Goal: Task Accomplishment & Management: Complete application form

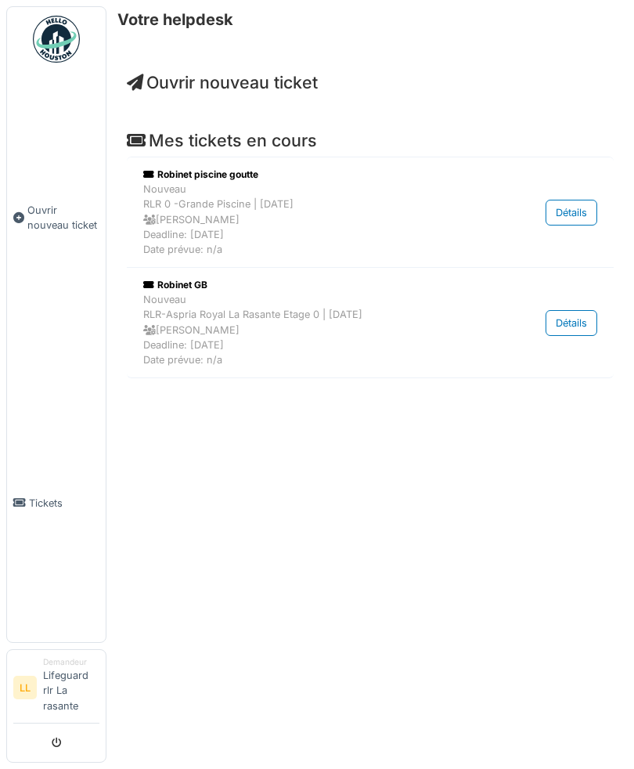
click at [61, 334] on link "Ouvrir nouveau ticket" at bounding box center [56, 217] width 99 height 293
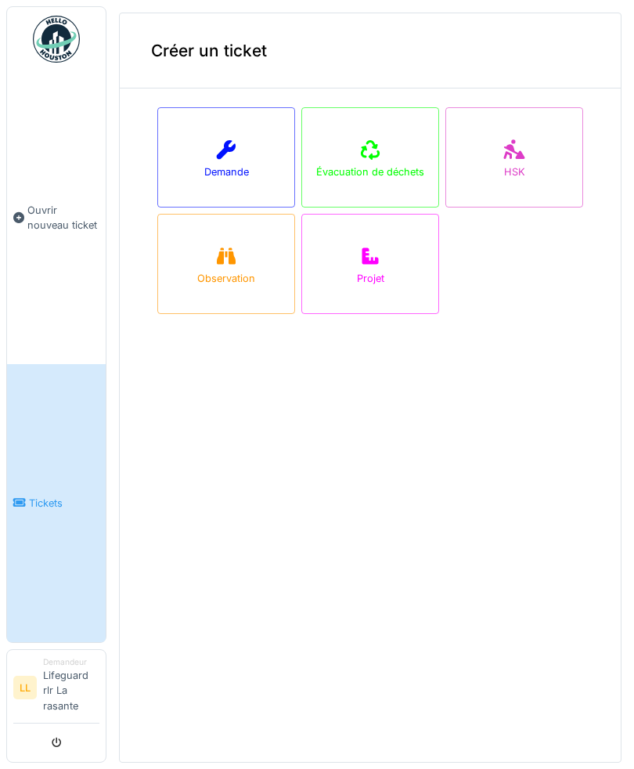
click at [190, 145] on div "Demande" at bounding box center [226, 157] width 138 height 100
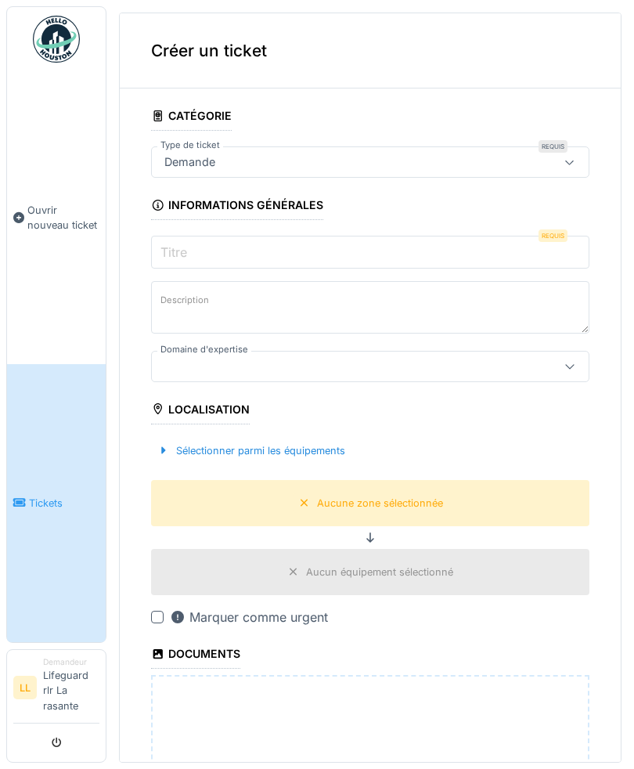
click at [471, 243] on input "Titre" at bounding box center [370, 252] width 438 height 33
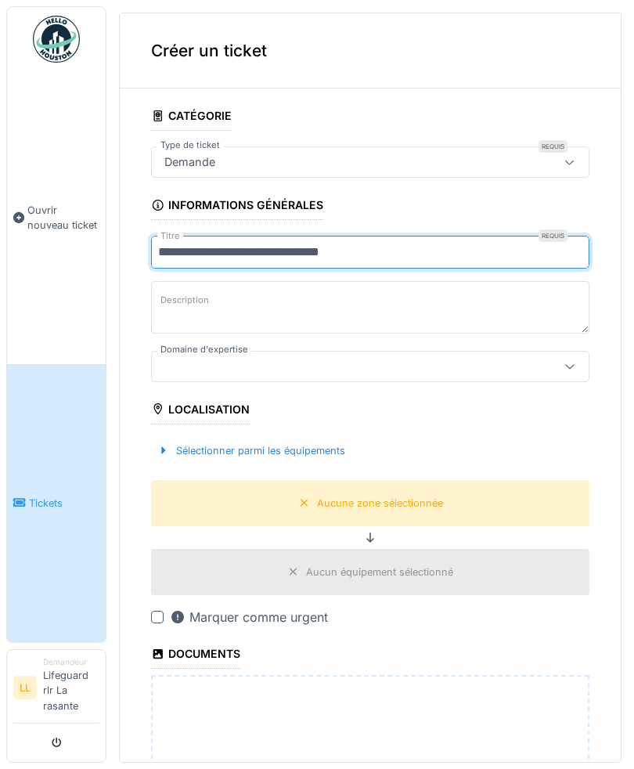
type input "**********"
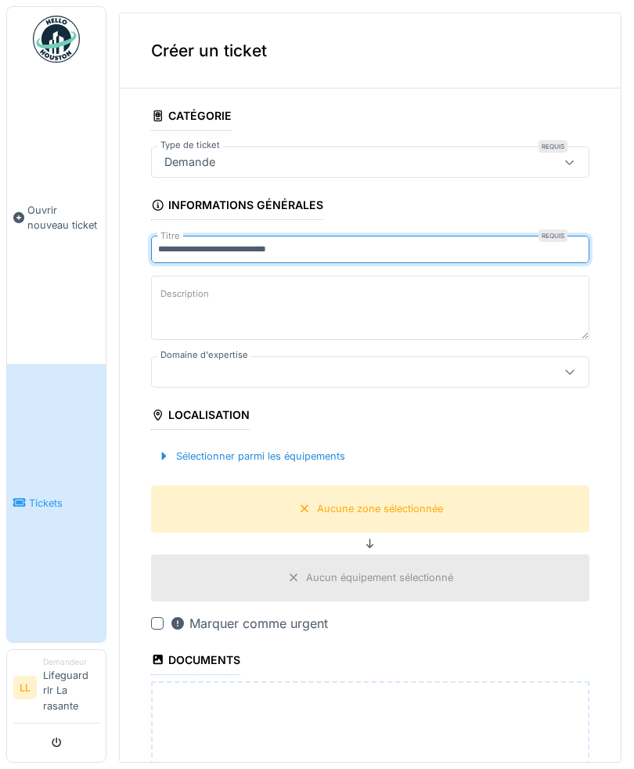
click at [451, 294] on textarea "Description" at bounding box center [370, 308] width 438 height 64
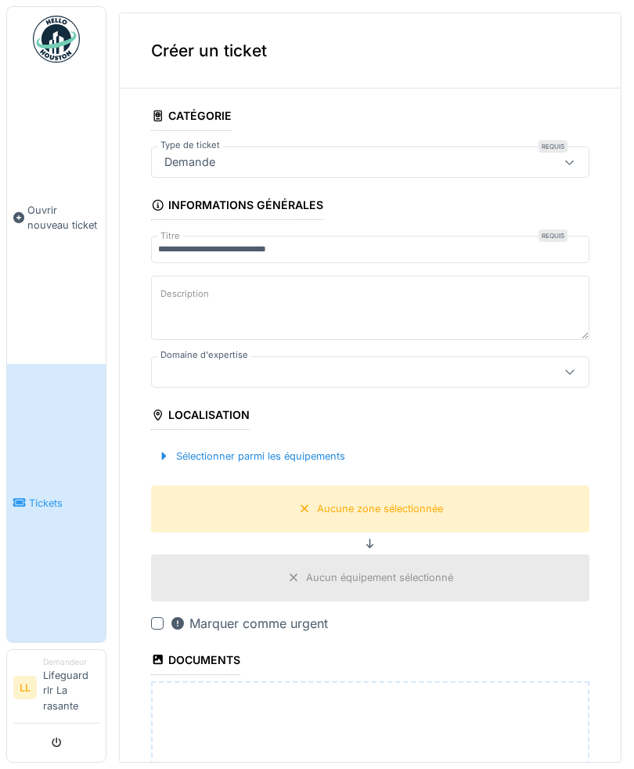
type textarea "*"
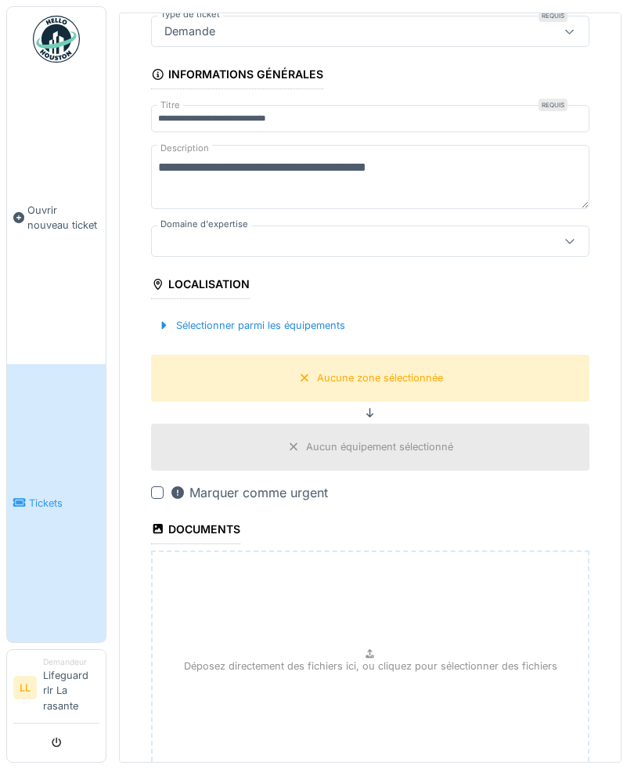
scroll to position [132, 0]
type textarea "**********"
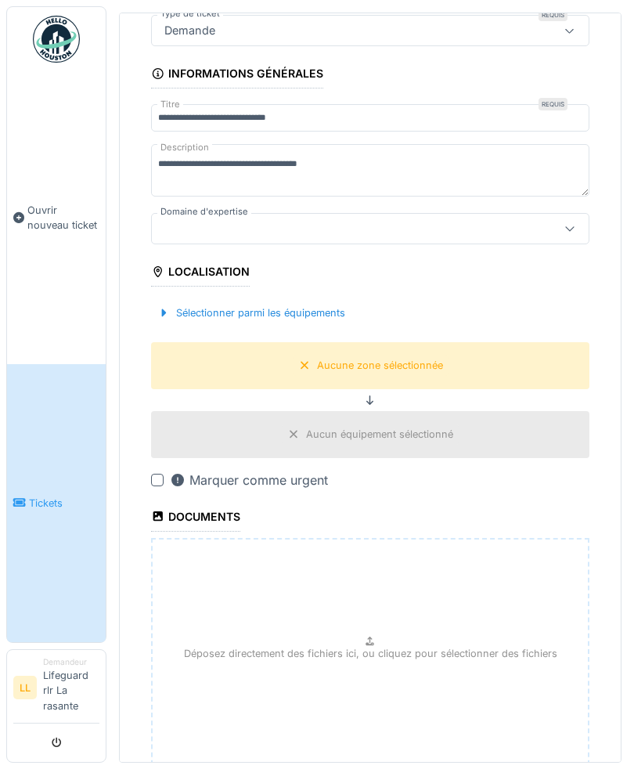
click at [554, 250] on fieldset "**********" at bounding box center [370, 405] width 438 height 873
click at [562, 227] on div at bounding box center [570, 229] width 38 height 30
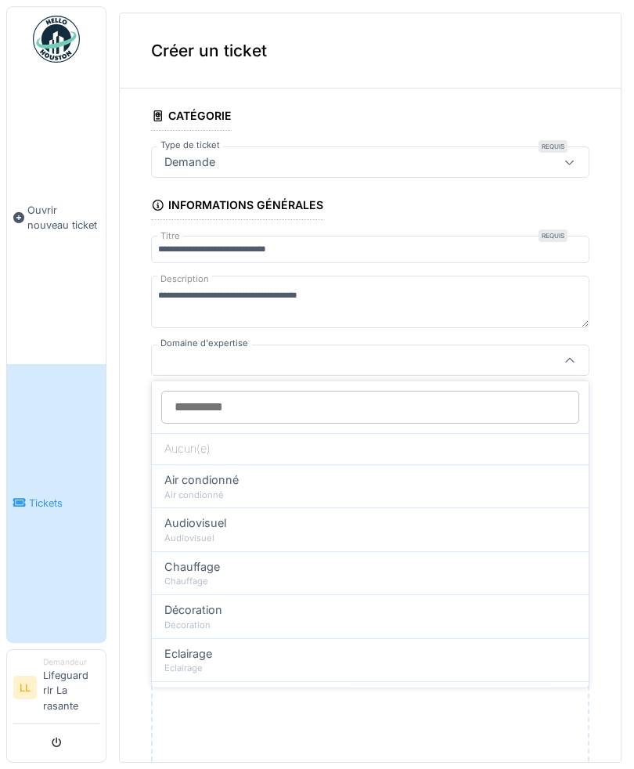
scroll to position [0, 0]
click at [549, 401] on input "Domaine d'expertise" at bounding box center [370, 407] width 418 height 33
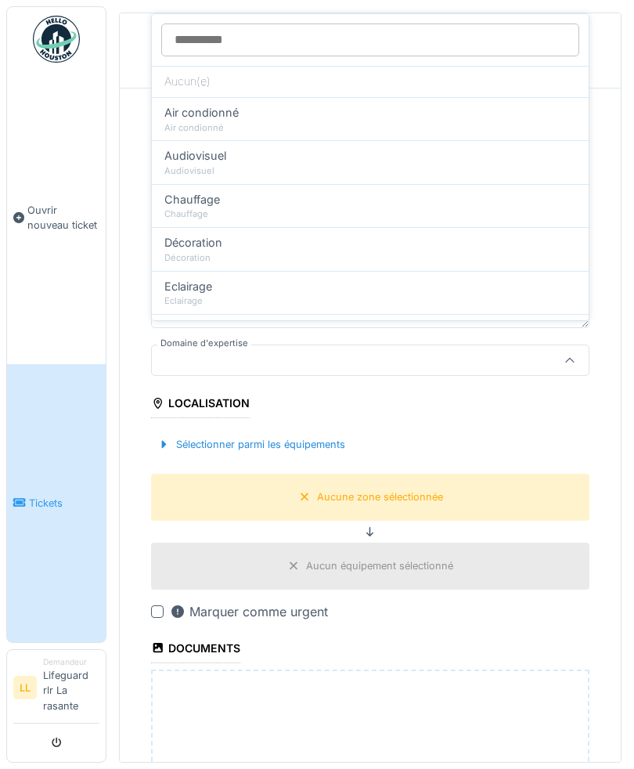
click at [573, 366] on icon at bounding box center [570, 360] width 13 height 10
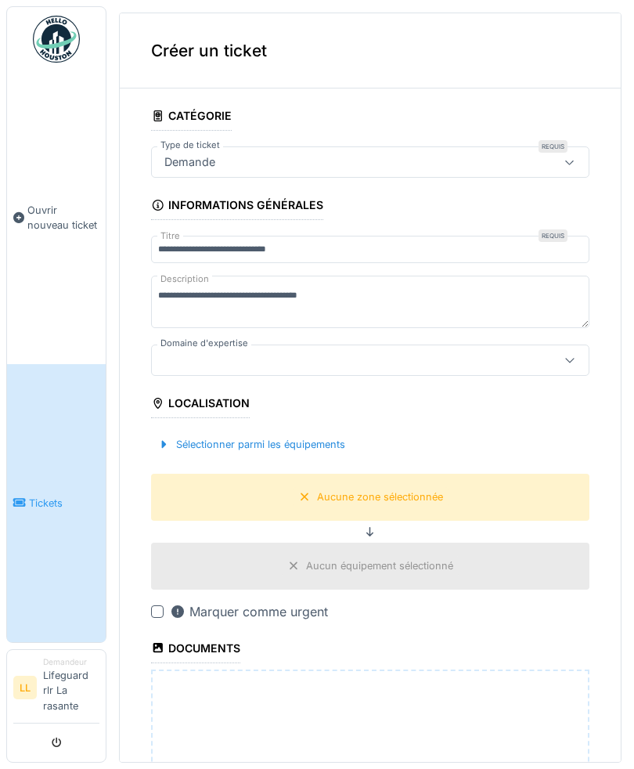
click at [224, 446] on div "Sélectionner parmi les équipements" at bounding box center [251, 444] width 200 height 21
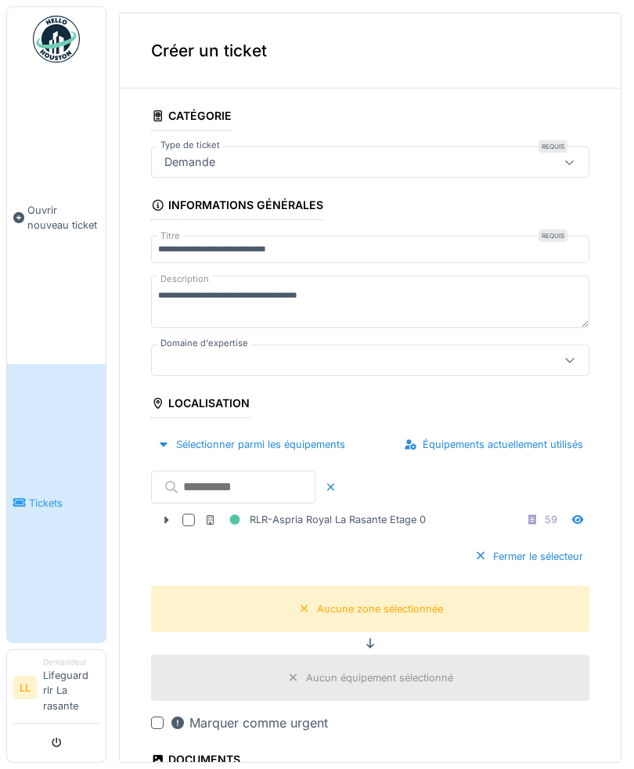
click at [218, 485] on input "text" at bounding box center [233, 487] width 164 height 33
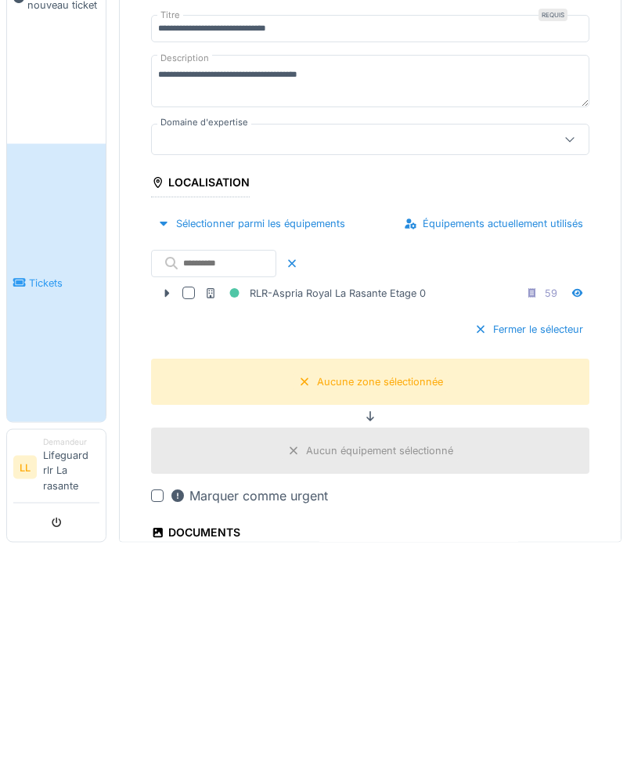
click at [275, 579] on div "Aucune zone sélectionnée" at bounding box center [370, 602] width 438 height 46
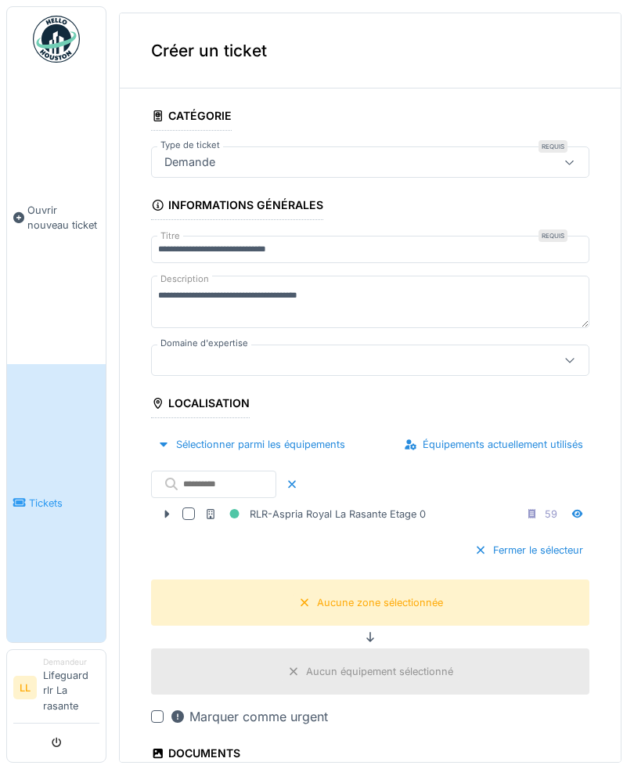
click at [320, 664] on div "Aucun équipement sélectionné" at bounding box center [379, 671] width 147 height 15
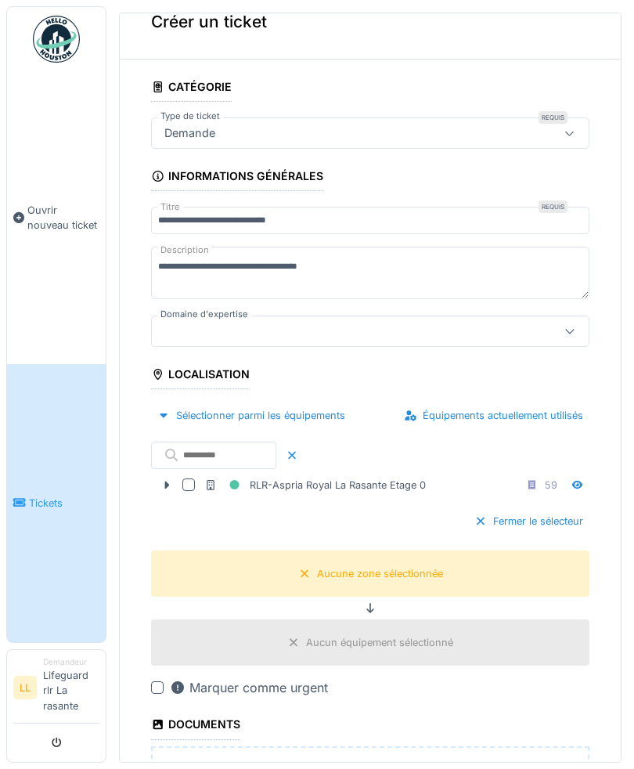
scroll to position [30, 0]
click at [207, 404] on div "Sélectionner parmi les équipements" at bounding box center [251, 414] width 200 height 21
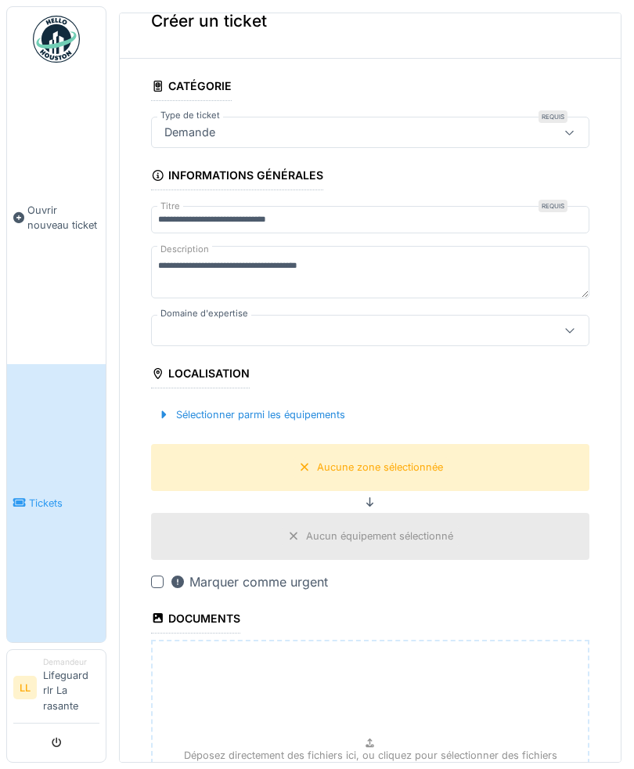
click at [177, 404] on div "Sélectionner parmi les équipements" at bounding box center [251, 414] width 200 height 21
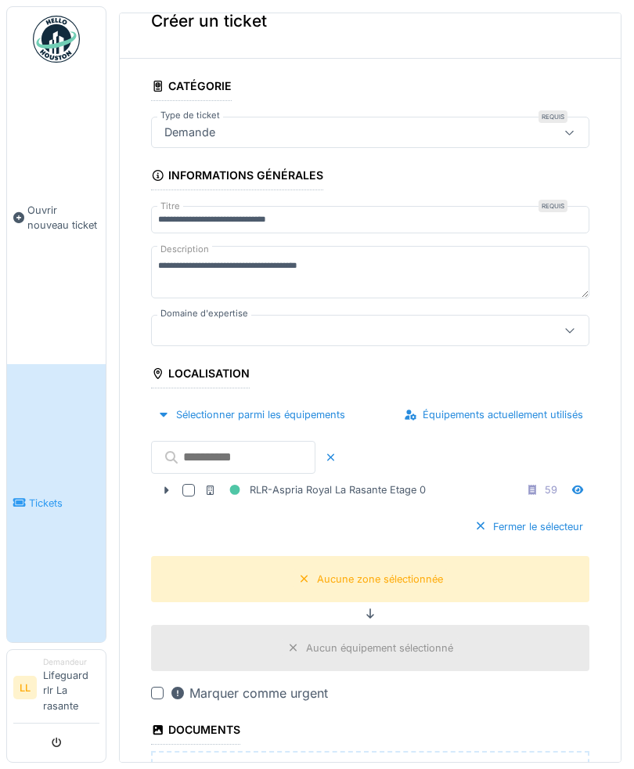
click at [211, 441] on input "text" at bounding box center [233, 457] width 164 height 33
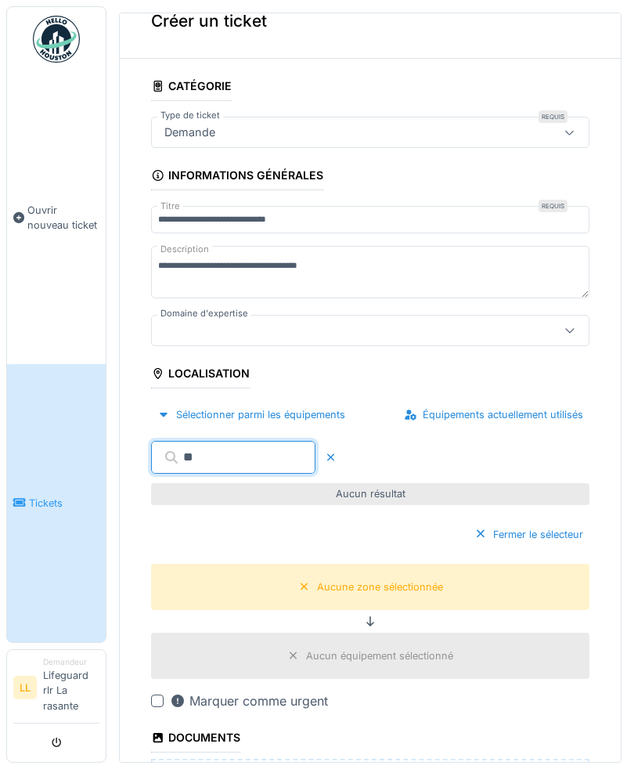
type input "*"
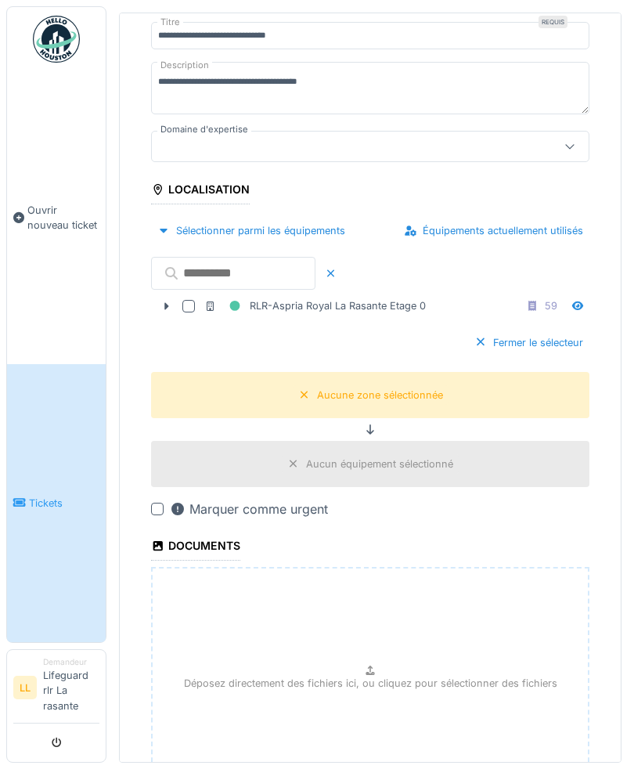
scroll to position [214, 0]
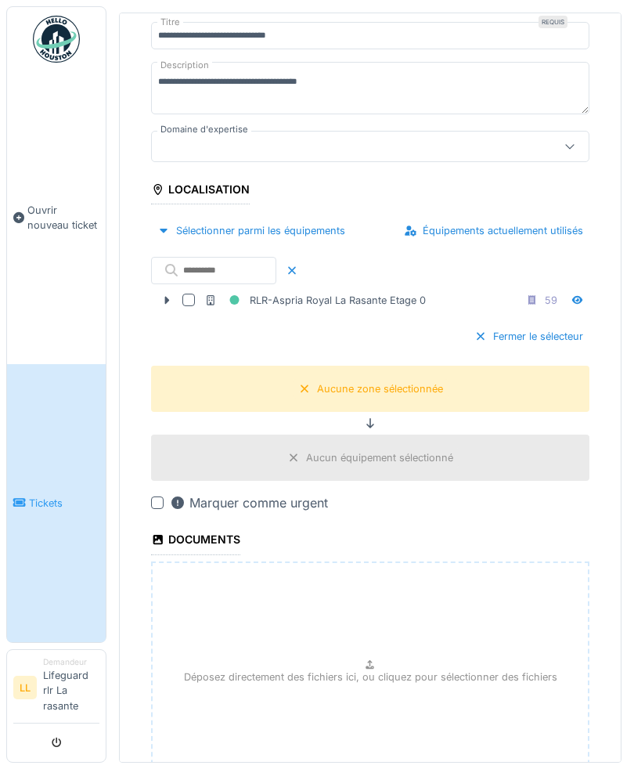
click at [256, 220] on div "Sélectionner parmi les équipements" at bounding box center [251, 230] width 200 height 21
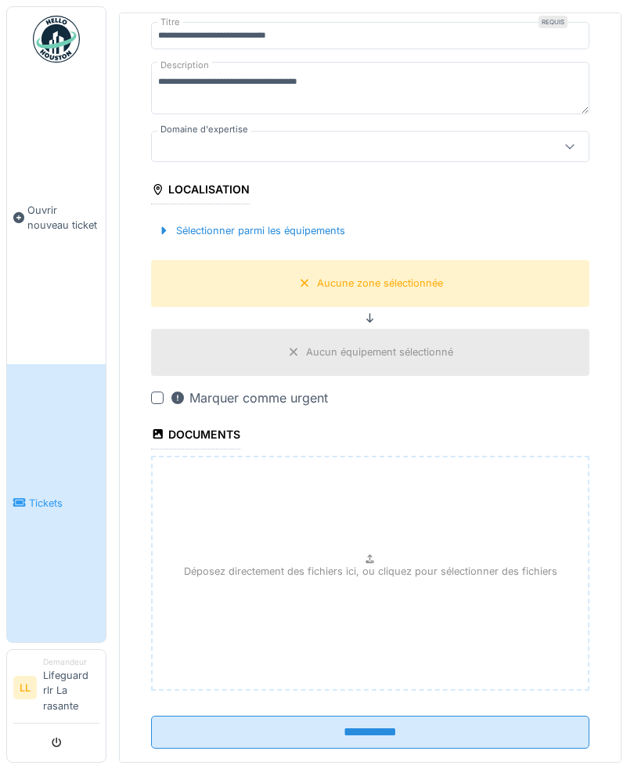
scroll to position [197, 0]
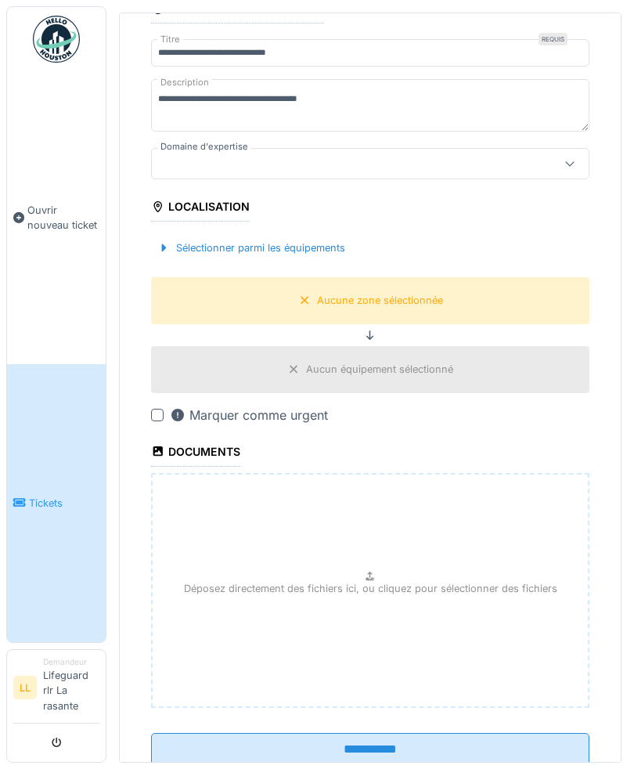
click at [392, 733] on input "**********" at bounding box center [370, 749] width 438 height 33
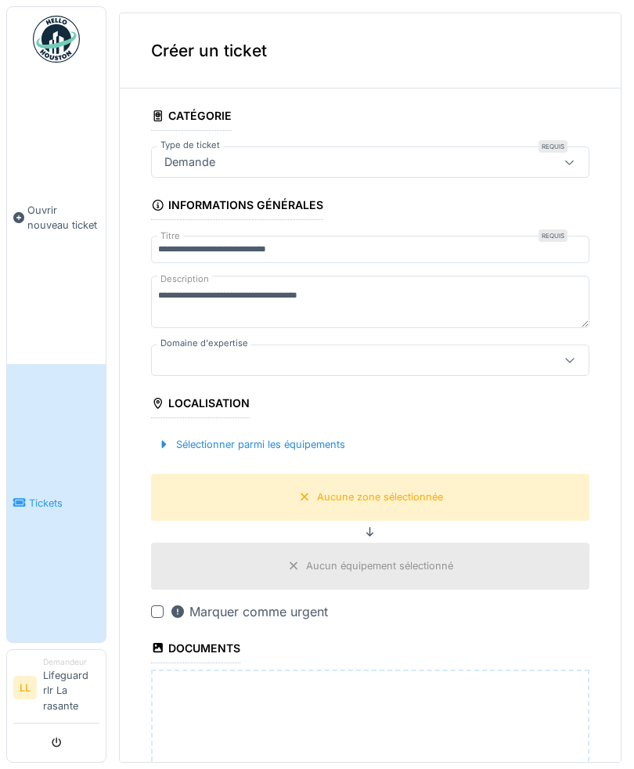
scroll to position [0, 0]
click at [207, 474] on div "Aucune zone sélectionnée" at bounding box center [370, 497] width 438 height 46
click at [192, 543] on div "Aucun équipement sélectionné" at bounding box center [370, 566] width 438 height 46
click at [171, 434] on div "Sélectionner parmi les équipements" at bounding box center [251, 444] width 200 height 21
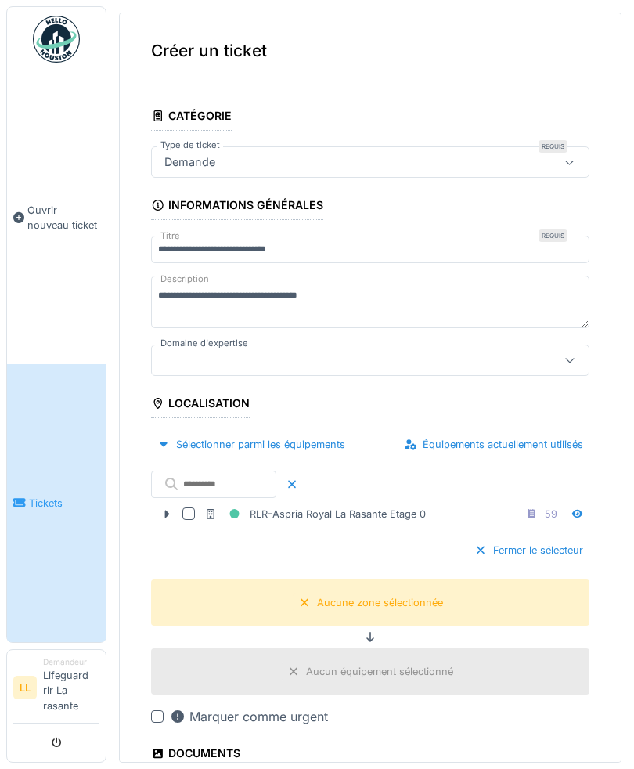
click at [193, 507] on div at bounding box center [188, 513] width 13 height 13
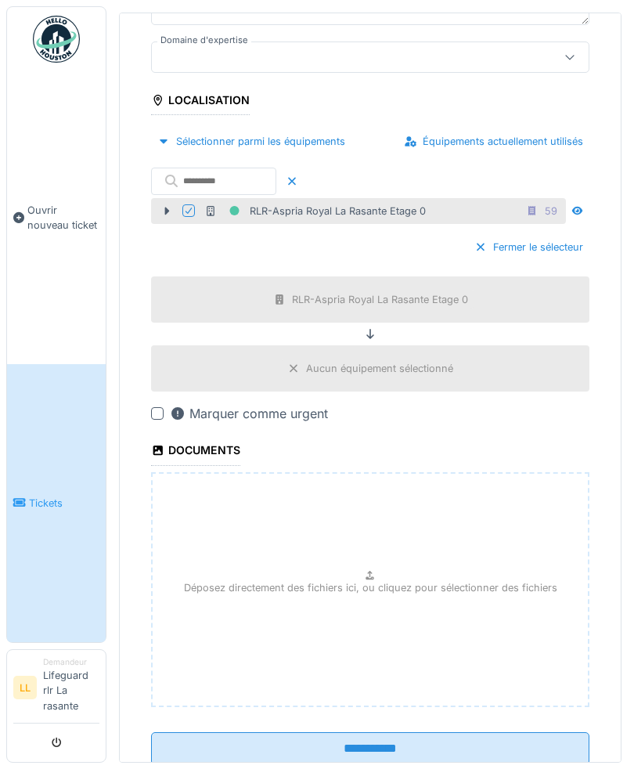
scroll to position [302, 0]
click at [407, 733] on input "**********" at bounding box center [370, 749] width 438 height 33
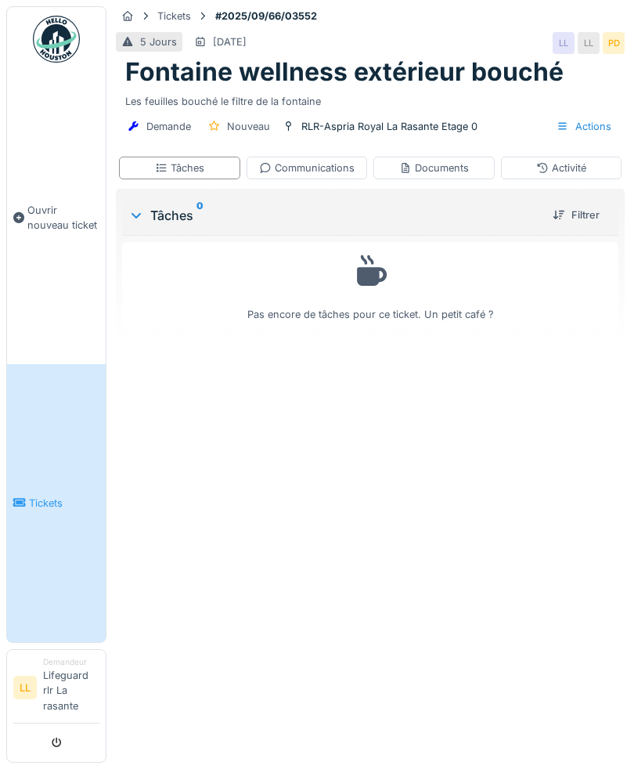
click at [49, 511] on span "Tickets" at bounding box center [64, 503] width 70 height 15
